Goal: Navigation & Orientation: Find specific page/section

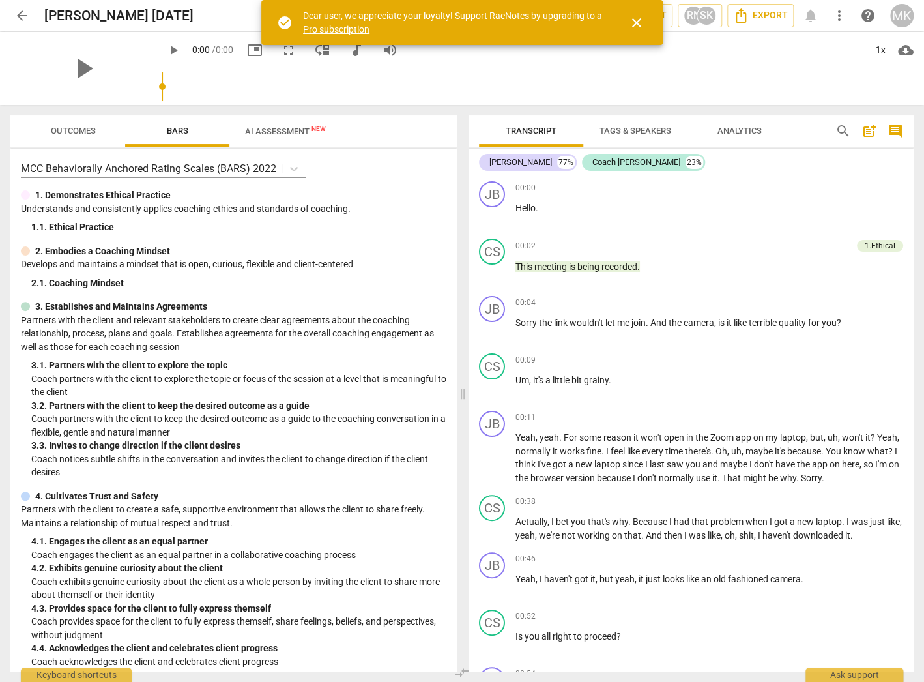
click at [26, 14] on span "arrow_back" at bounding box center [22, 16] width 16 height 16
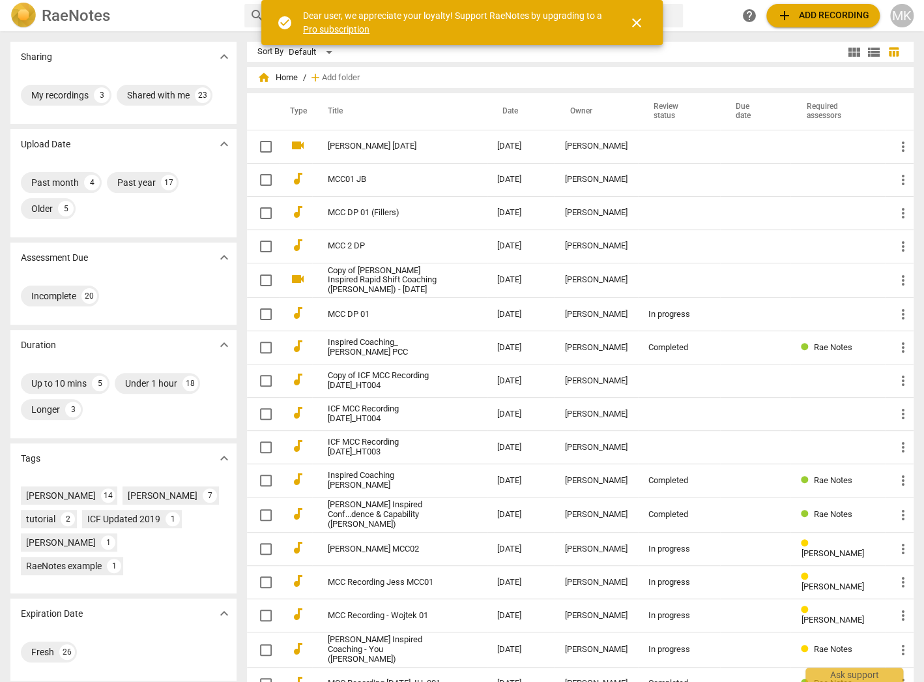
click at [52, 14] on h2 "RaeNotes" at bounding box center [76, 16] width 68 height 18
click at [65, 16] on h2 "RaeNotes" at bounding box center [76, 16] width 68 height 18
click at [638, 25] on span "close" at bounding box center [637, 23] width 16 height 16
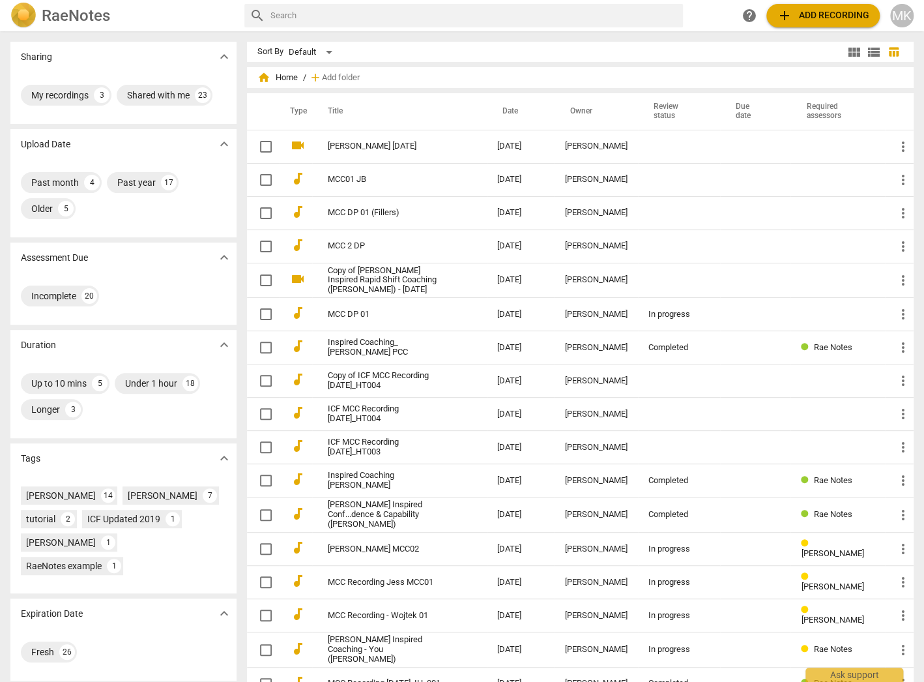
click at [52, 22] on h2 "RaeNotes" at bounding box center [76, 16] width 68 height 18
click at [898, 18] on div "MK" at bounding box center [902, 15] width 23 height 23
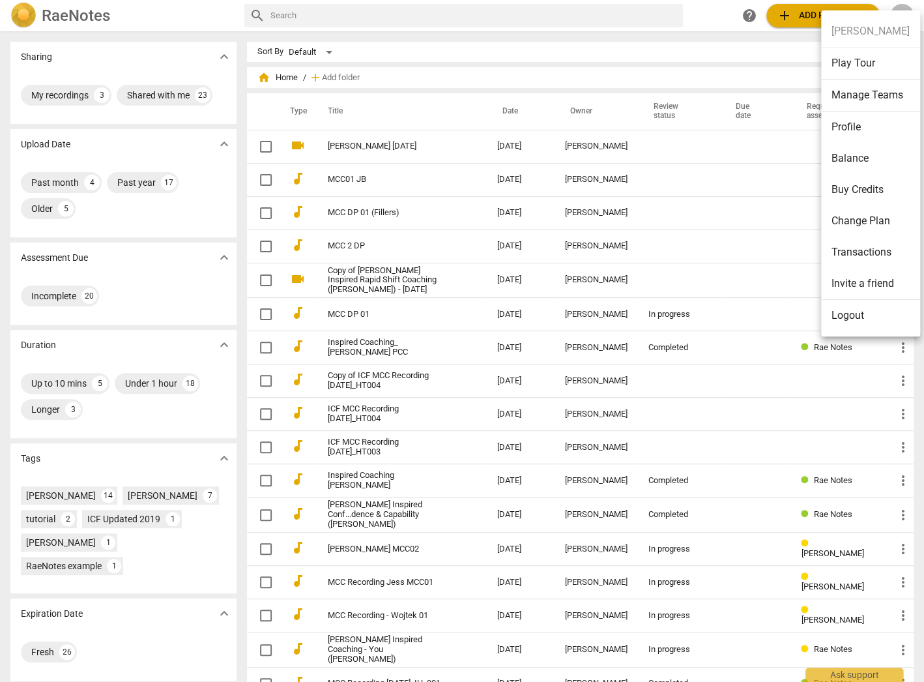
click at [109, 52] on div at bounding box center [462, 341] width 924 height 682
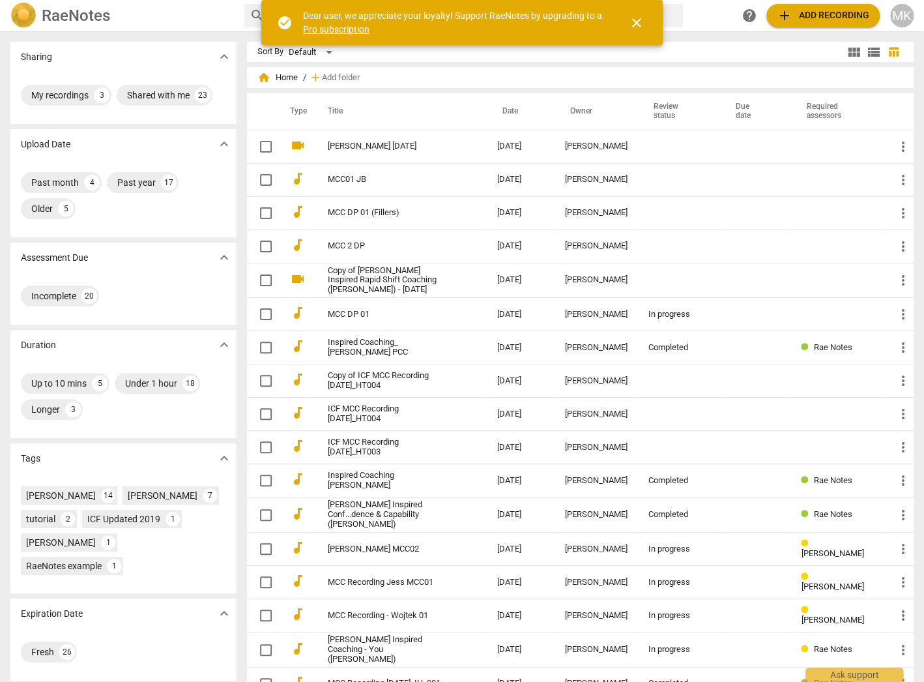
click at [636, 23] on span "close" at bounding box center [637, 23] width 16 height 16
